Goal: Navigation & Orientation: Understand site structure

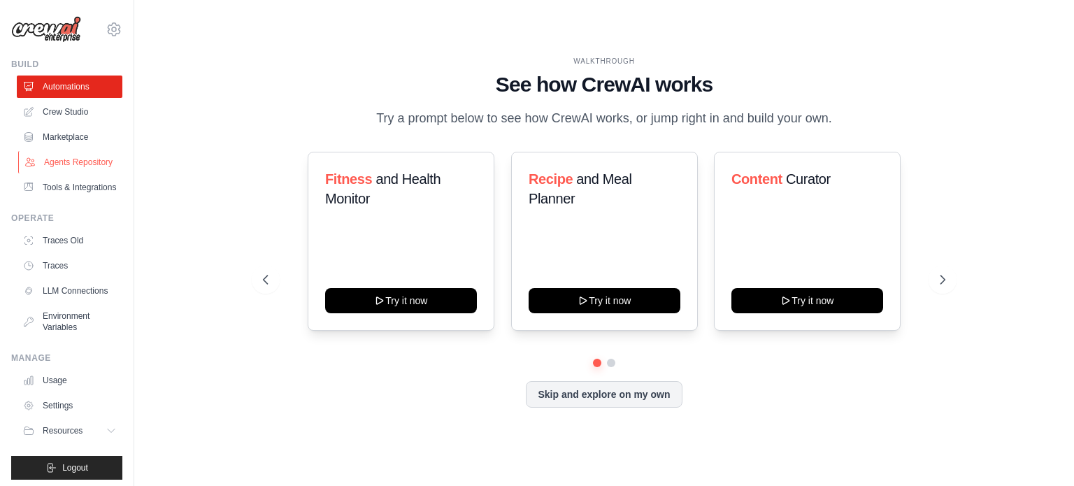
click at [59, 166] on link "Agents Repository" at bounding box center [71, 162] width 106 height 22
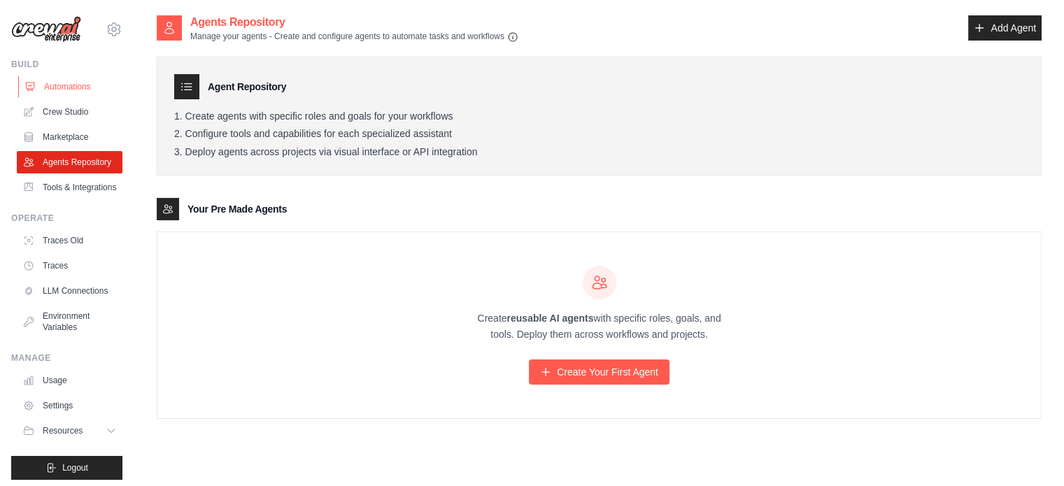
click at [65, 80] on link "Automations" at bounding box center [71, 87] width 106 height 22
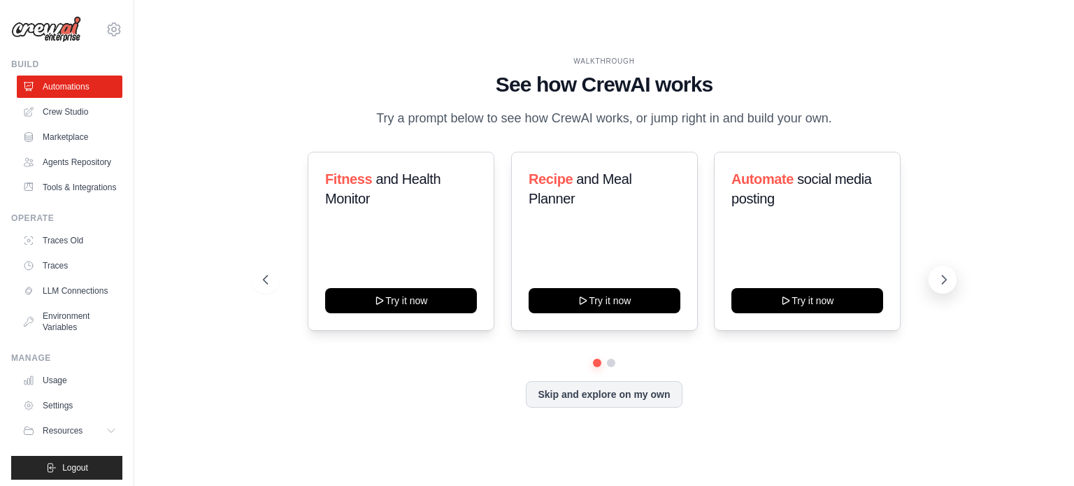
click at [943, 286] on icon at bounding box center [944, 280] width 14 height 14
click at [945, 279] on icon at bounding box center [945, 279] width 4 height 8
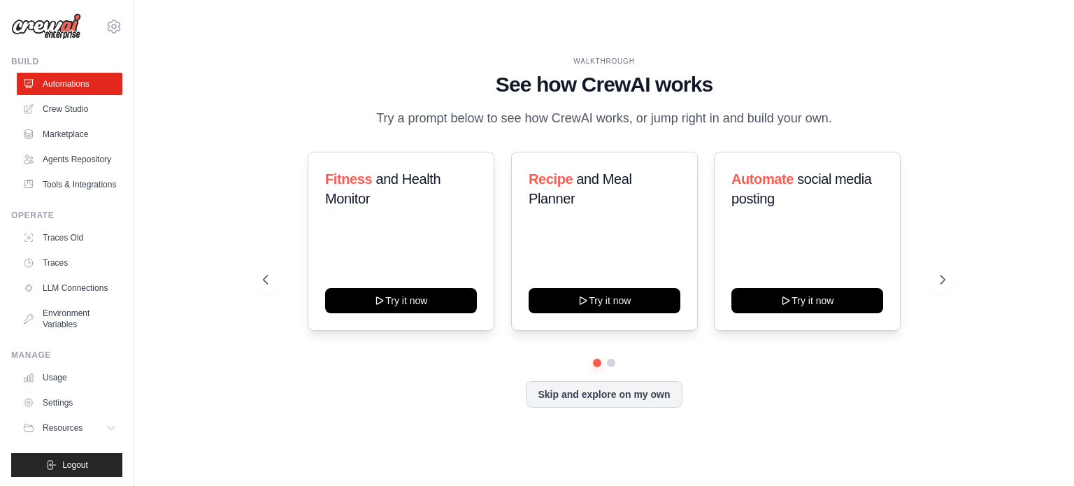
scroll to position [1, 0]
click at [106, 29] on icon at bounding box center [114, 28] width 17 height 17
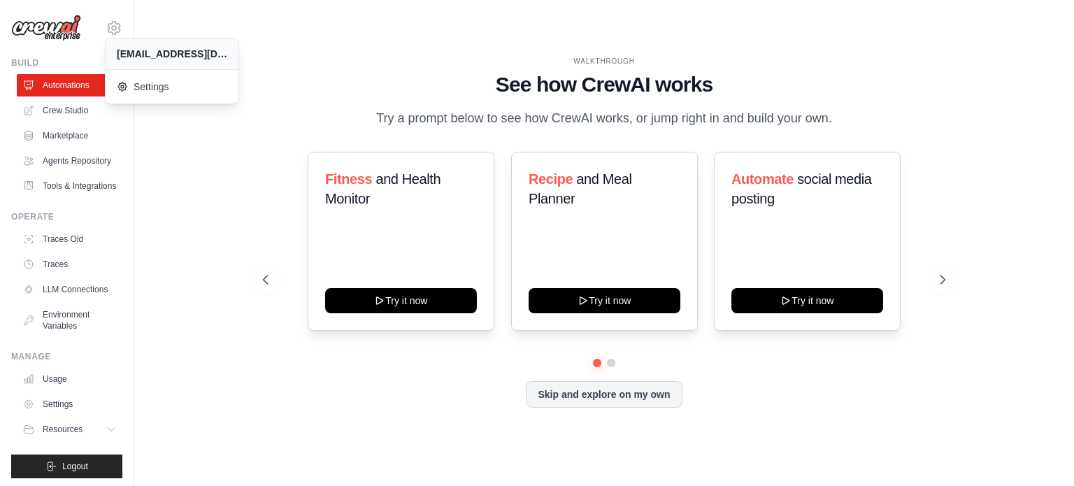
click at [168, 165] on div "WALKTHROUGH See how [PERSON_NAME] works Try a prompt below to see how [PERSON_N…" at bounding box center [604, 243] width 895 height 458
